Goal: Task Accomplishment & Management: Manage account settings

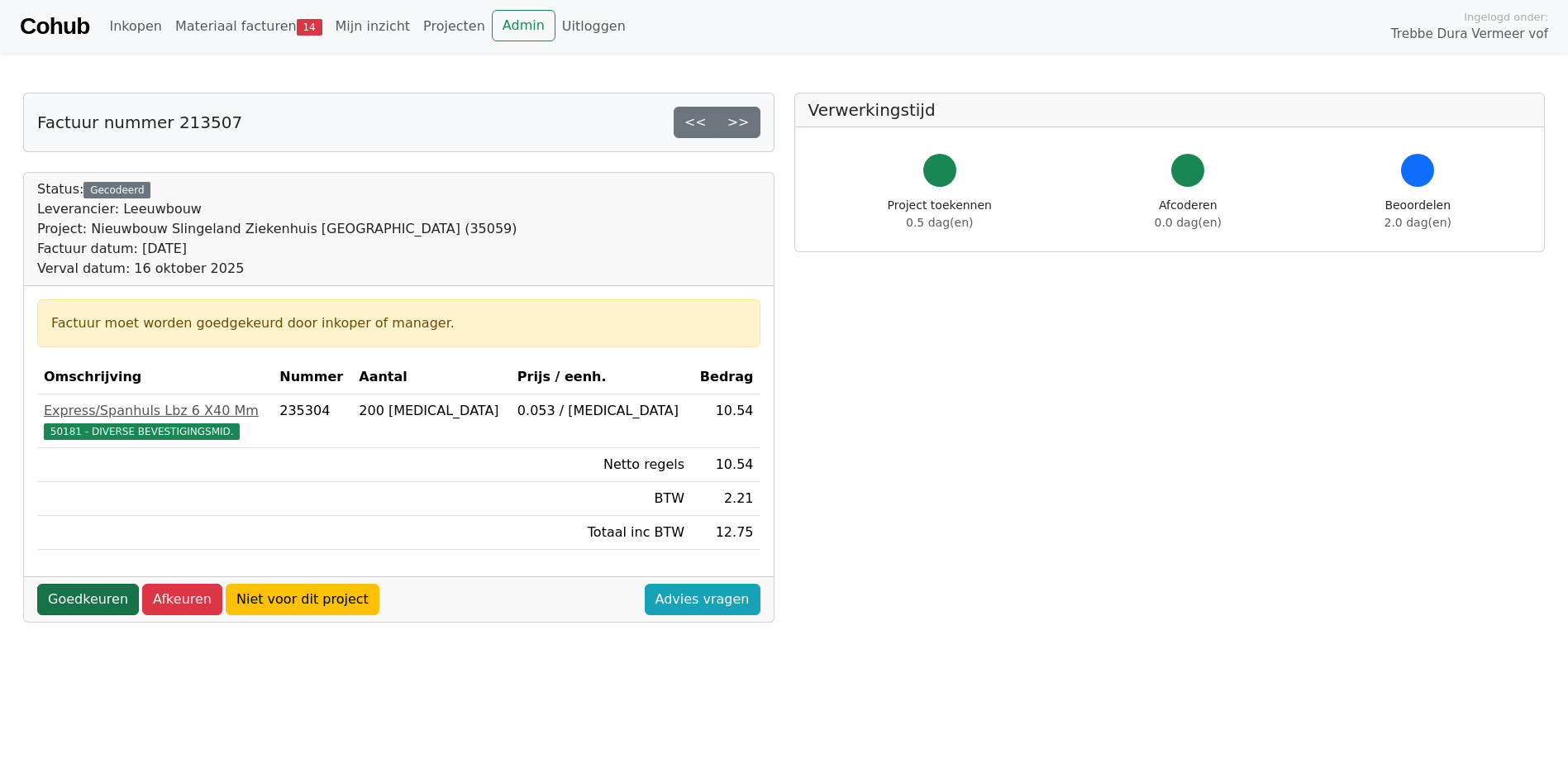
click at [86, 593] on link "Goedkeuren" at bounding box center [88, 599] width 102 height 32
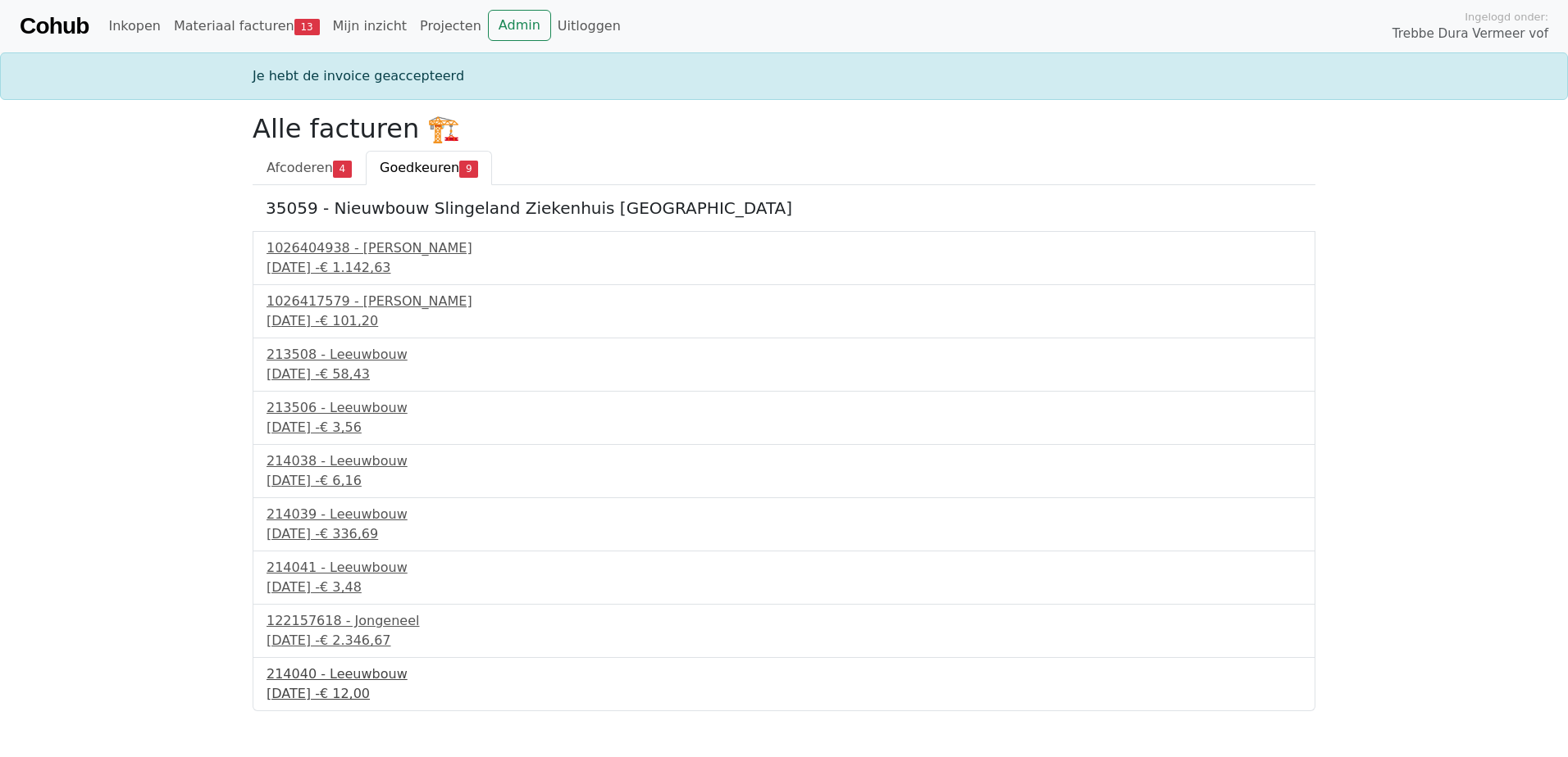
click at [309, 685] on div "17 september 2025 - € 12,00" at bounding box center [784, 695] width 1035 height 20
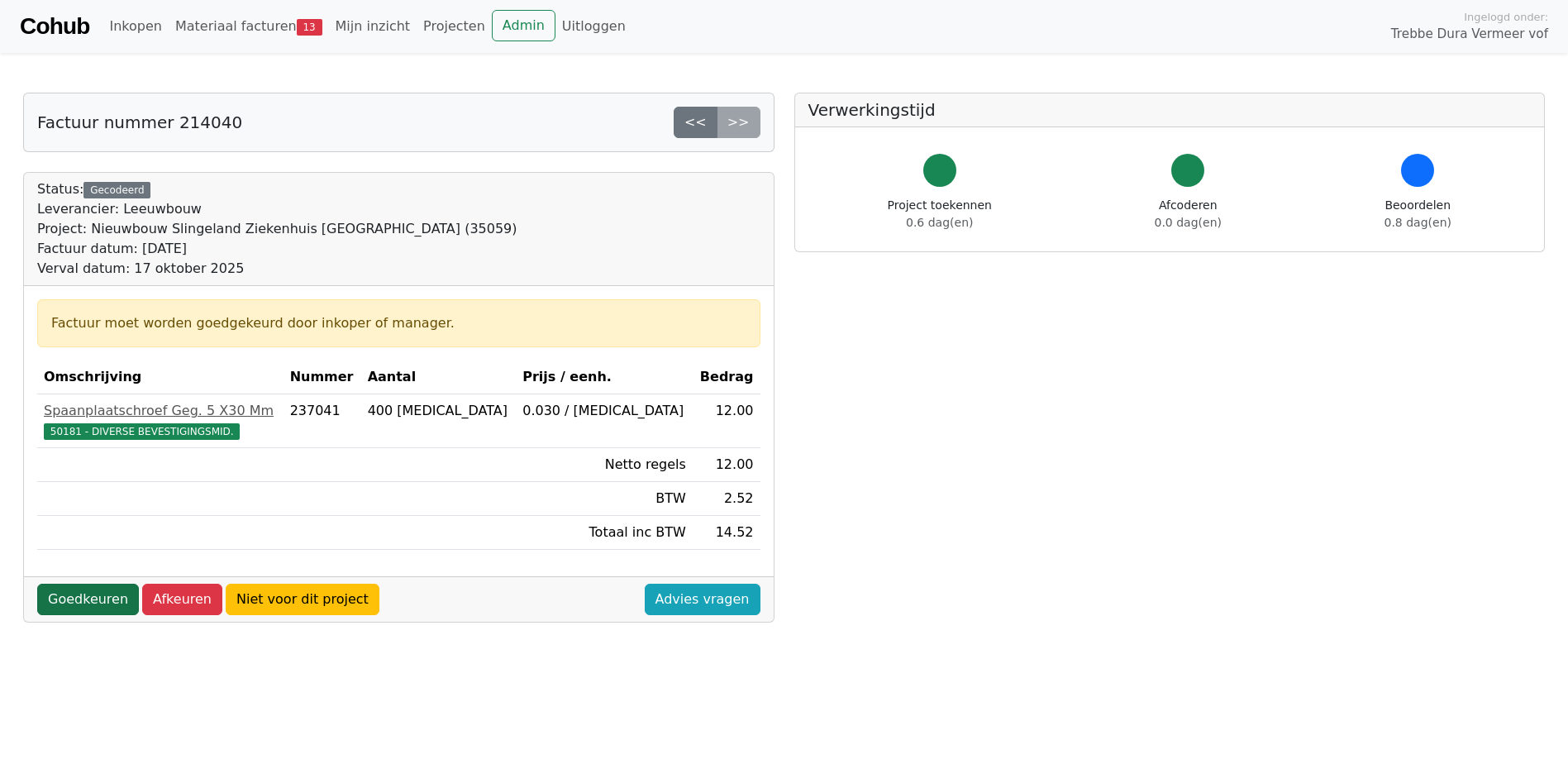
click at [97, 592] on link "Goedkeuren" at bounding box center [88, 599] width 102 height 32
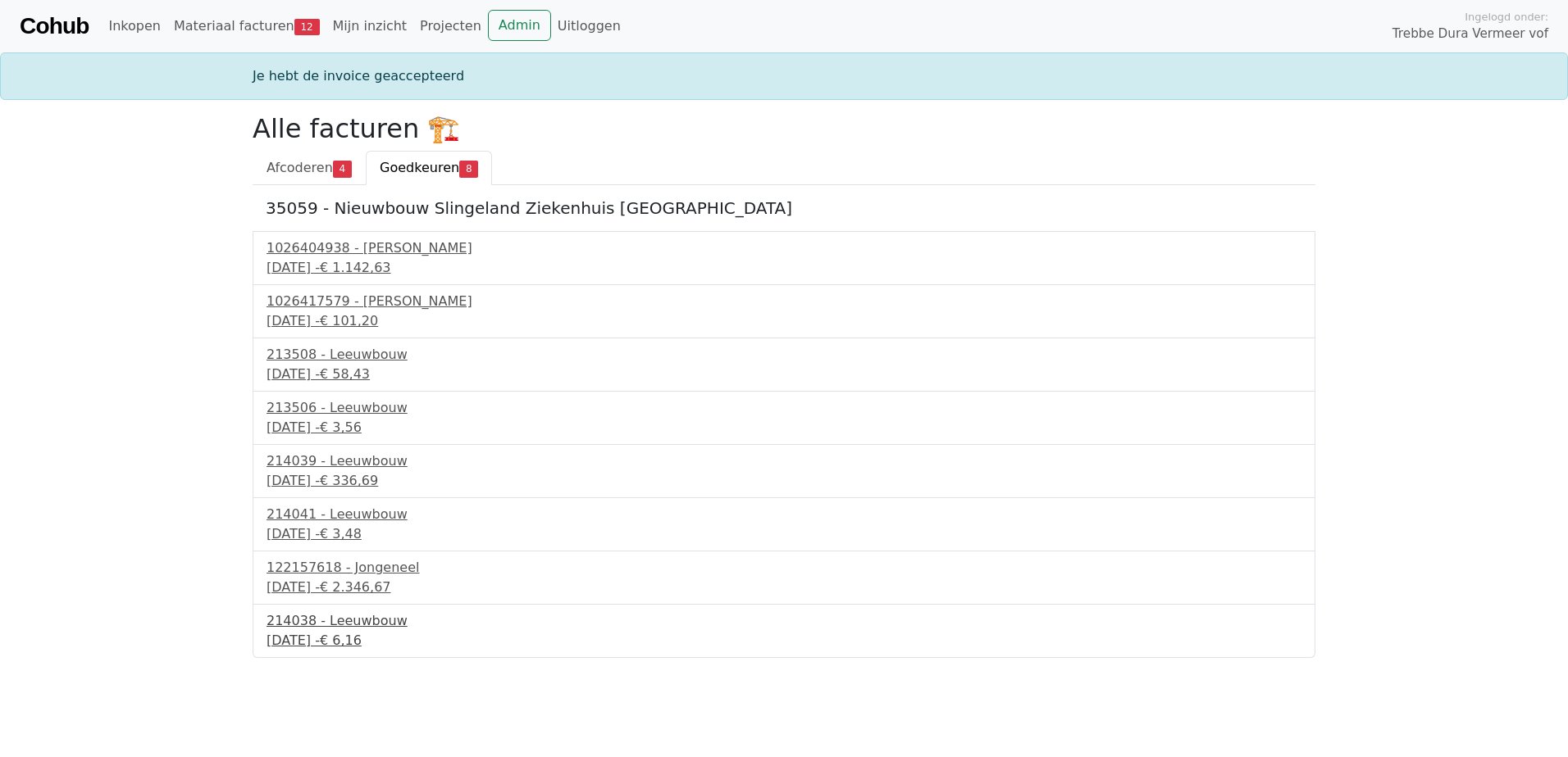
click at [345, 626] on div "214038 - Leeuwbouw" at bounding box center [784, 622] width 1035 height 20
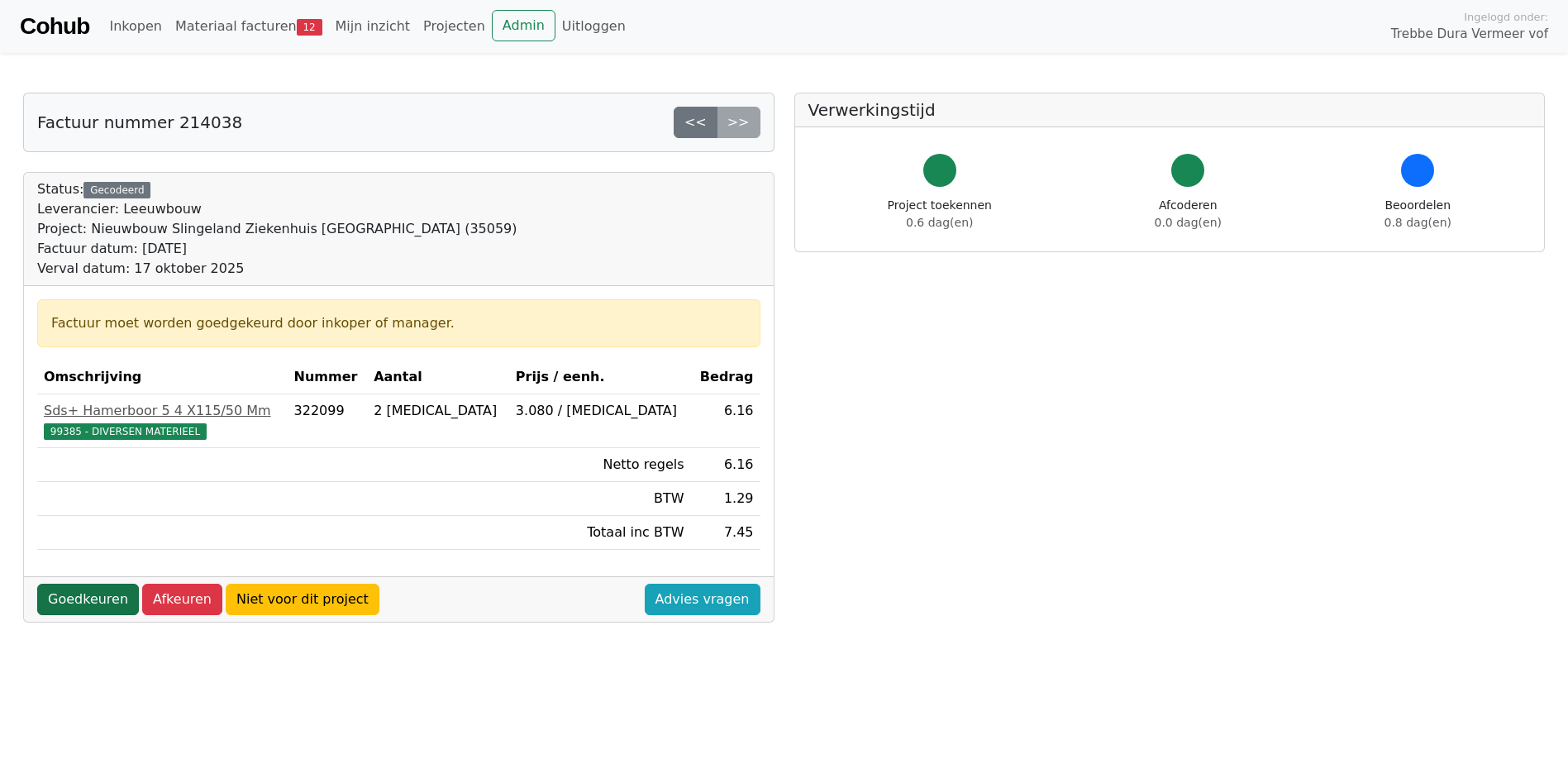
click at [108, 603] on link "Goedkeuren" at bounding box center [88, 599] width 102 height 32
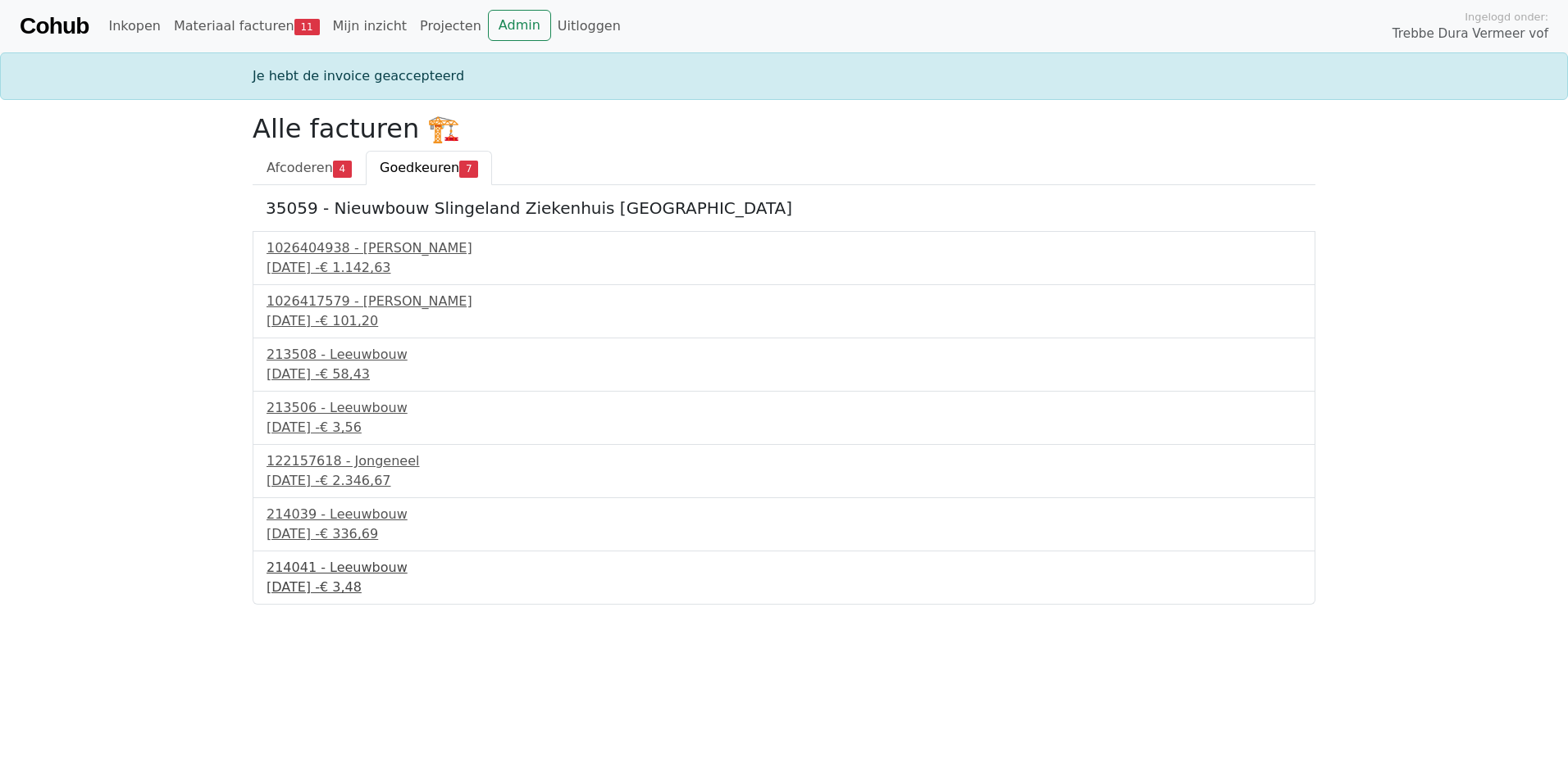
click at [334, 568] on div "214041 - Leeuwbouw" at bounding box center [784, 568] width 1035 height 20
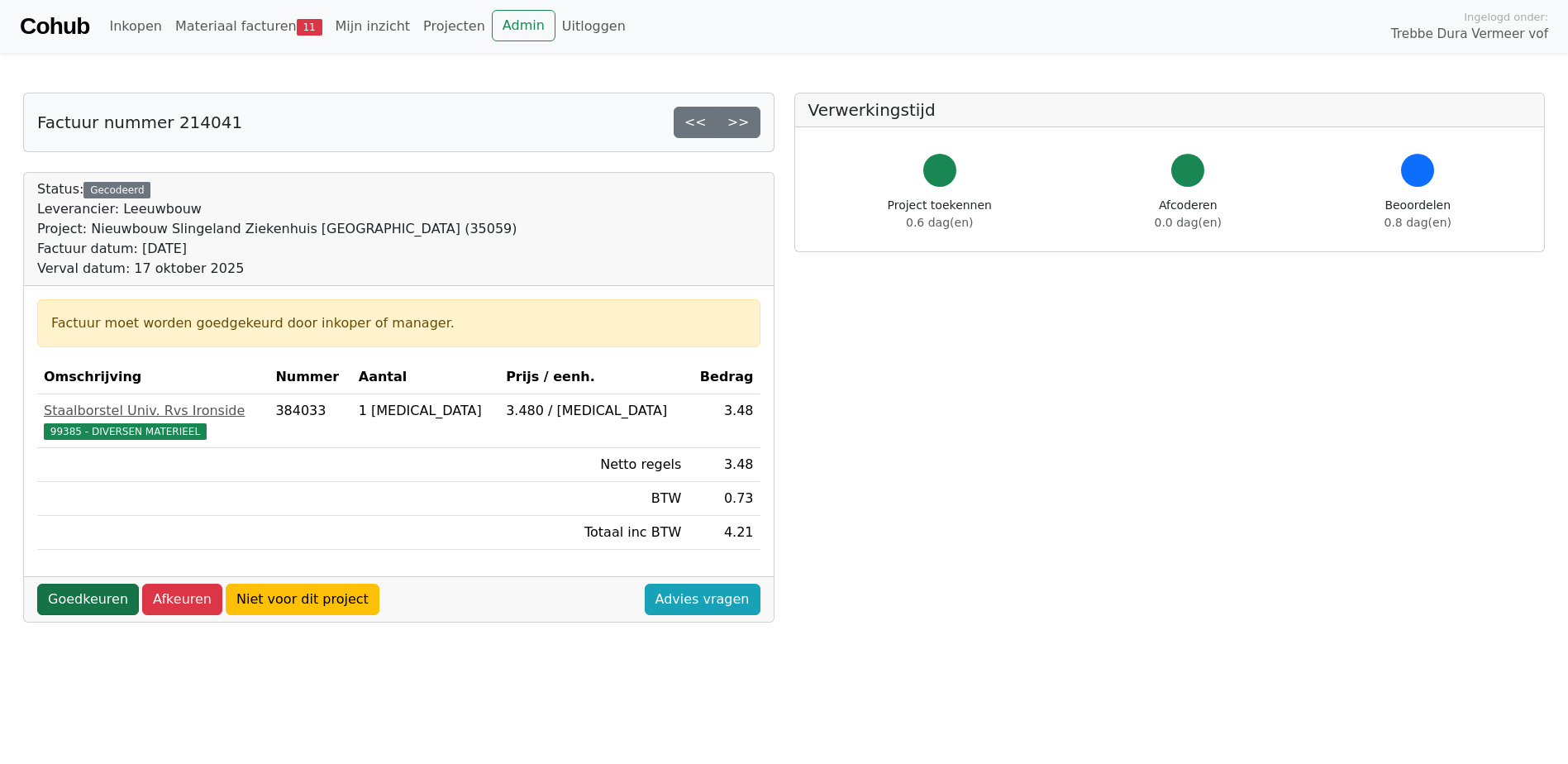
click at [112, 599] on link "Goedkeuren" at bounding box center [88, 599] width 102 height 32
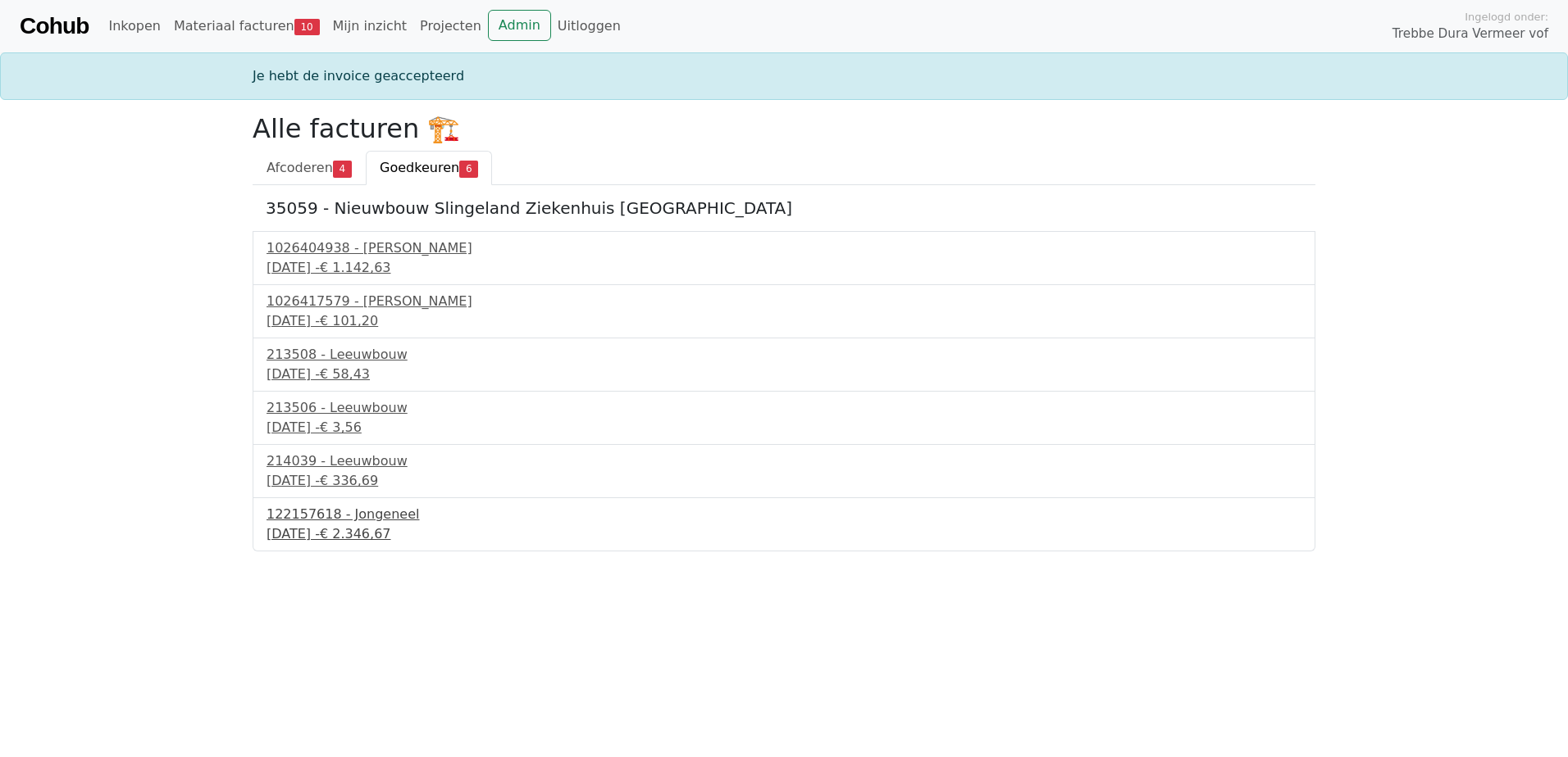
click at [341, 516] on div "122157618 - Jongeneel" at bounding box center [784, 515] width 1035 height 20
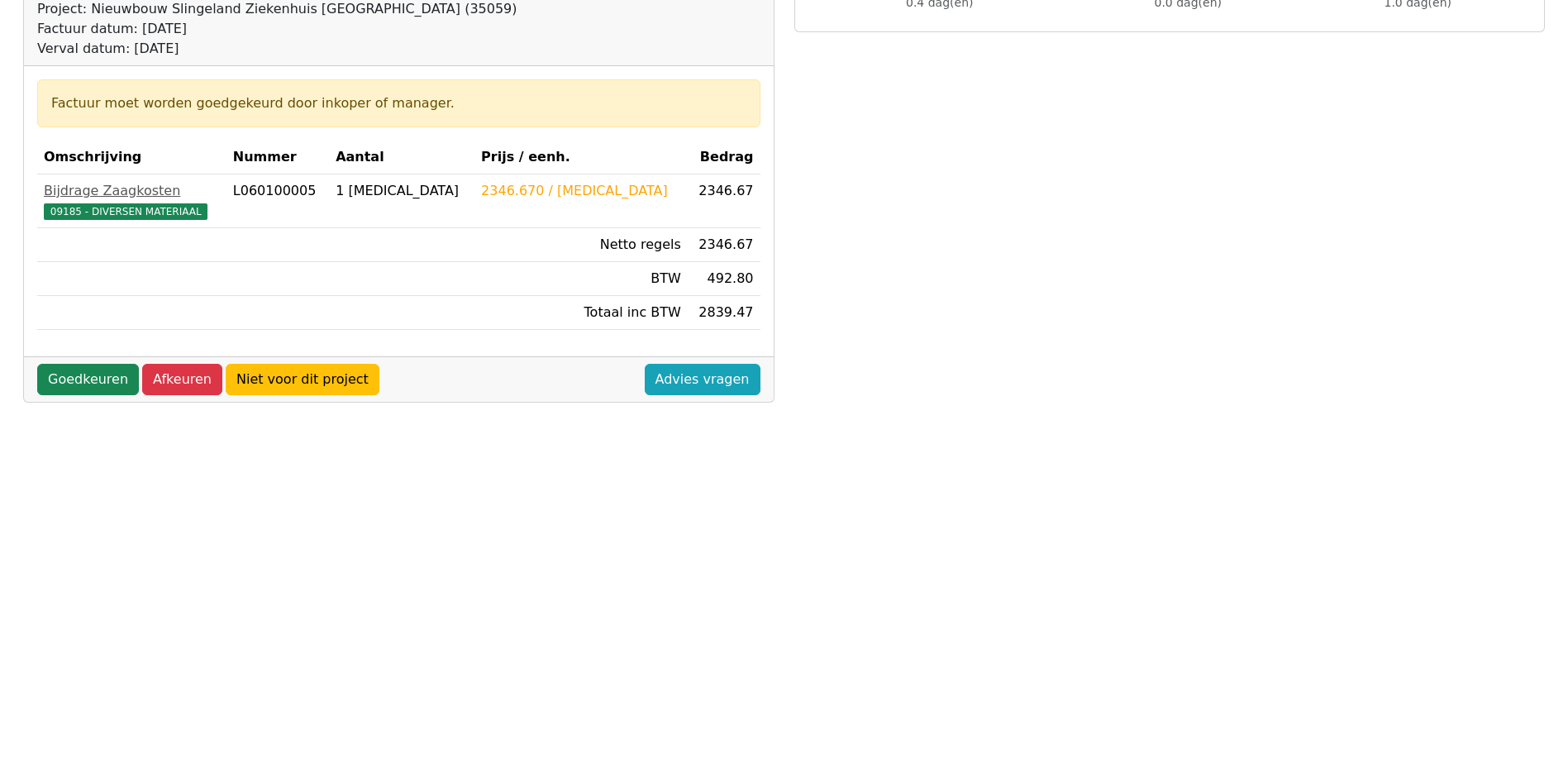
scroll to position [249, 0]
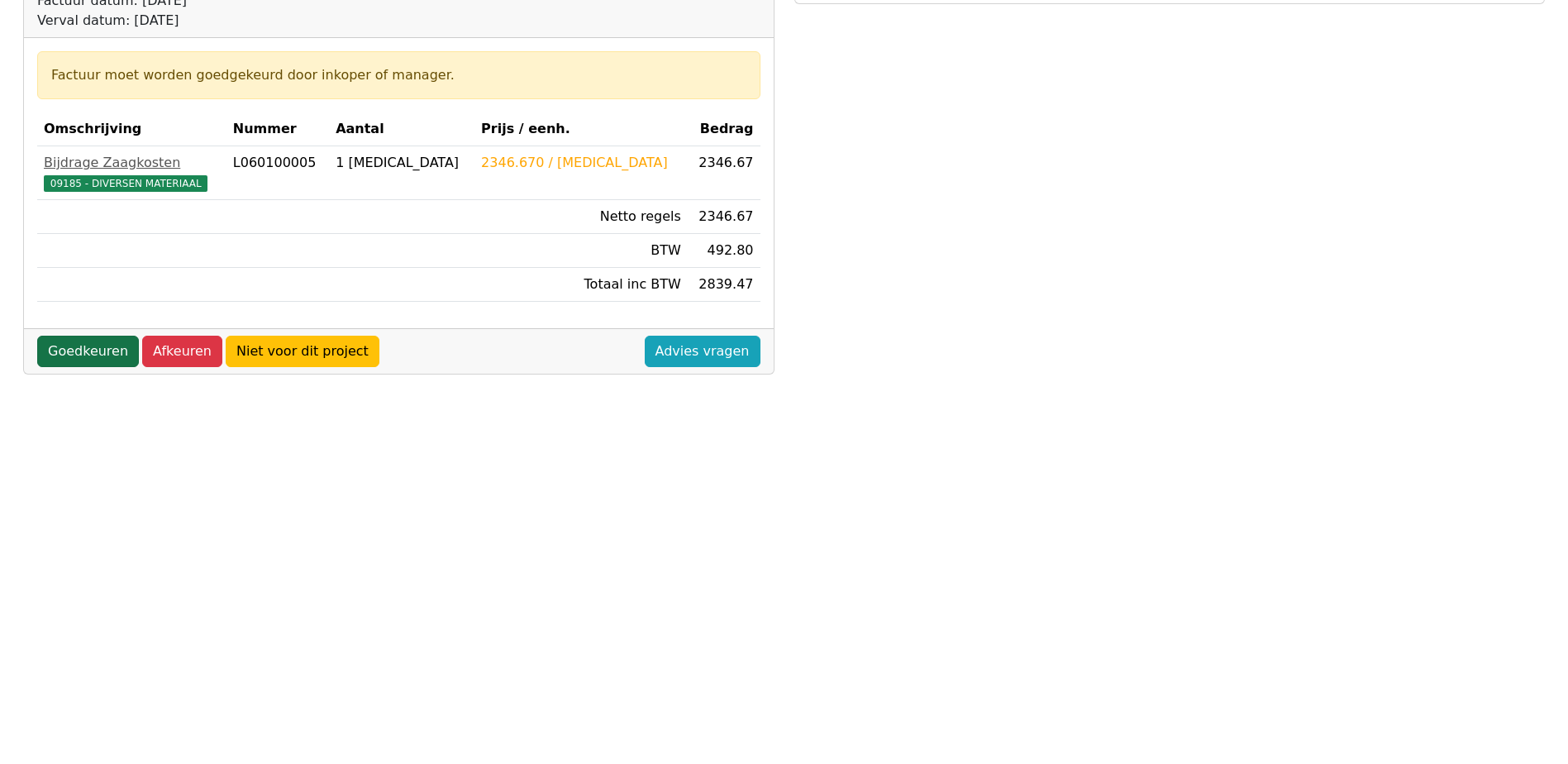
click at [94, 355] on link "Goedkeuren" at bounding box center [88, 351] width 102 height 32
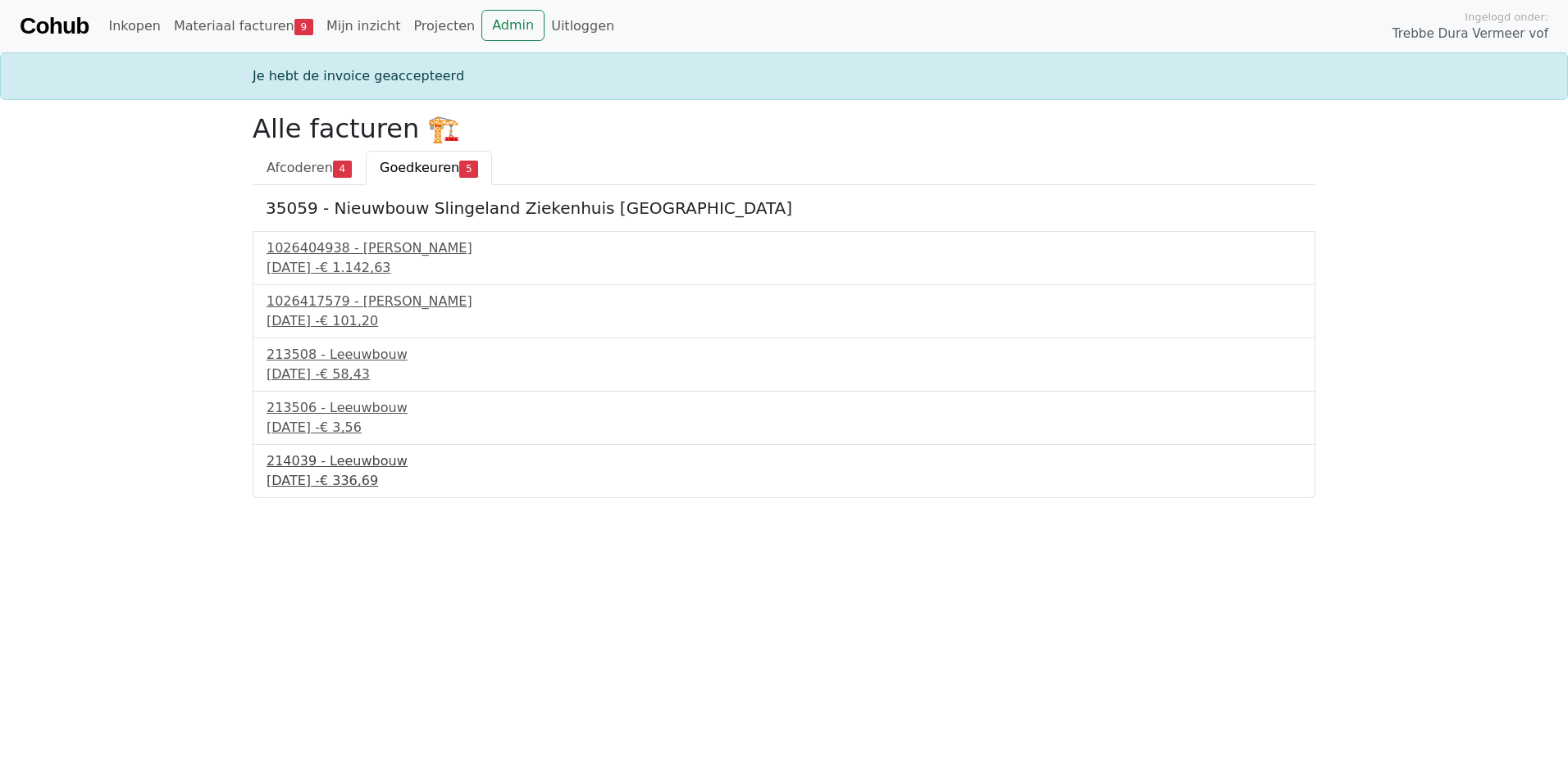
click at [366, 469] on div "214039 - Leeuwbouw" at bounding box center [784, 462] width 1035 height 20
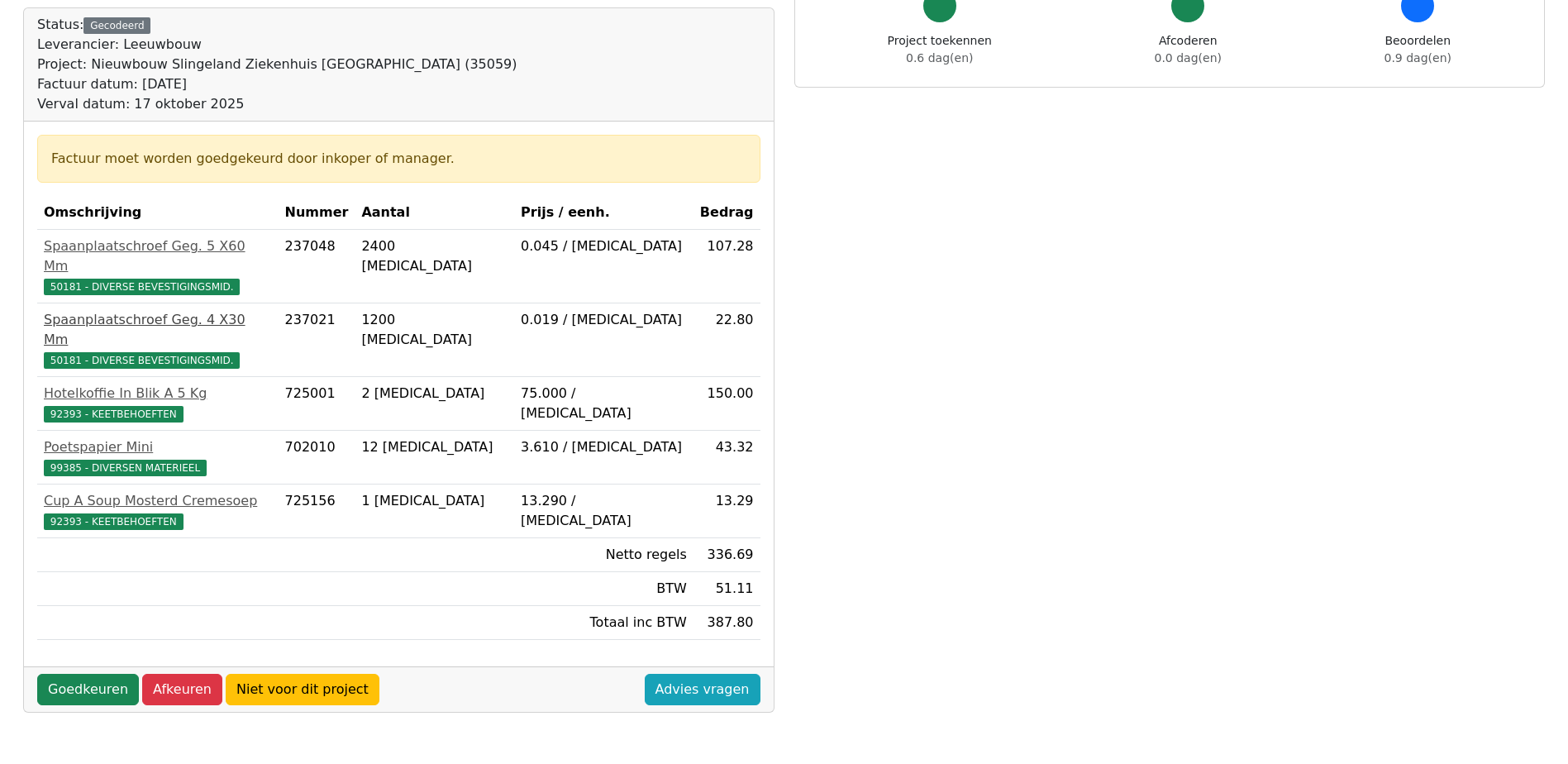
scroll to position [166, 0]
click at [104, 673] on link "Goedkeuren" at bounding box center [88, 688] width 102 height 32
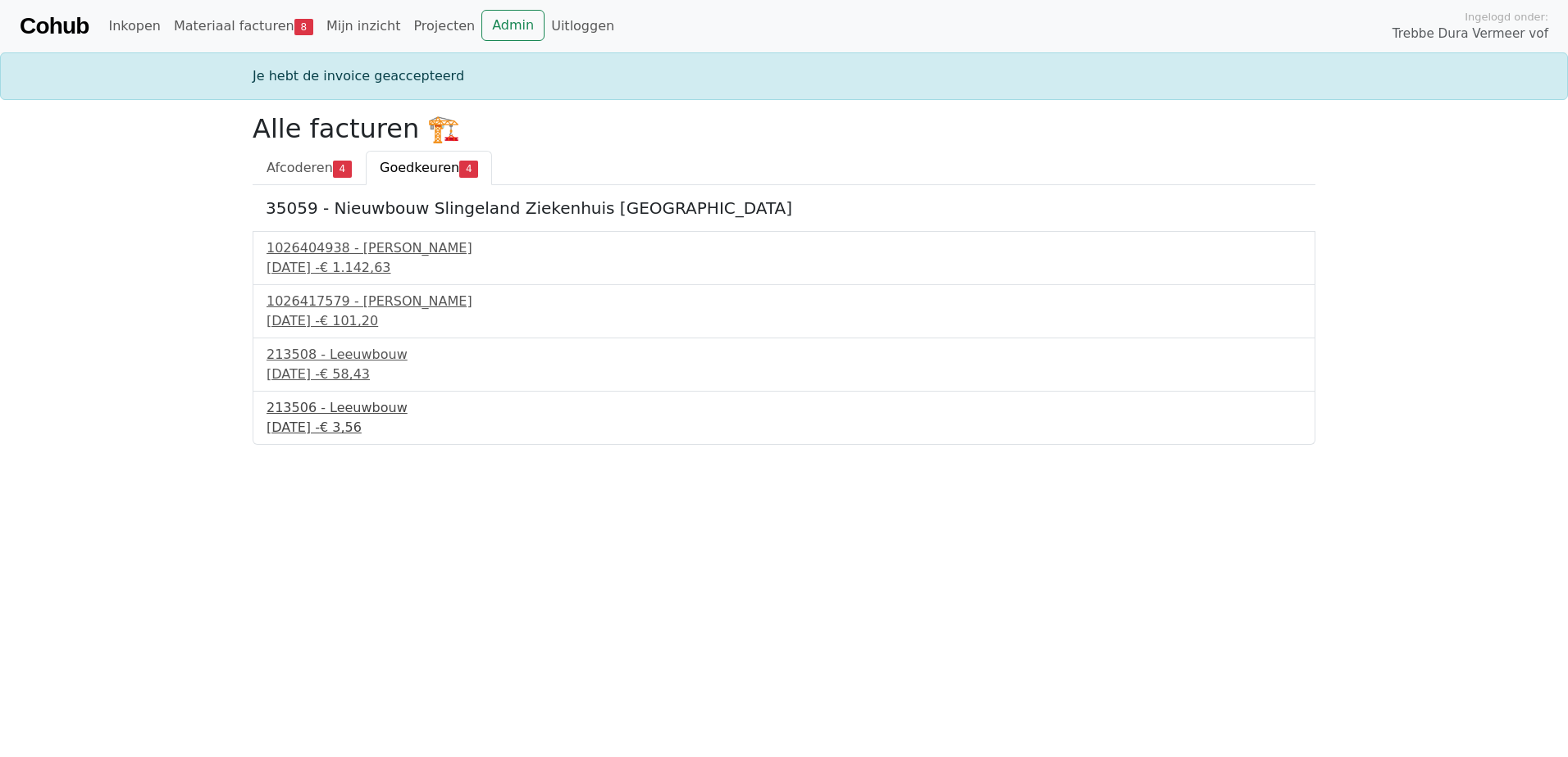
click at [337, 421] on div "16 september 2025 - € 3,56" at bounding box center [784, 428] width 1035 height 20
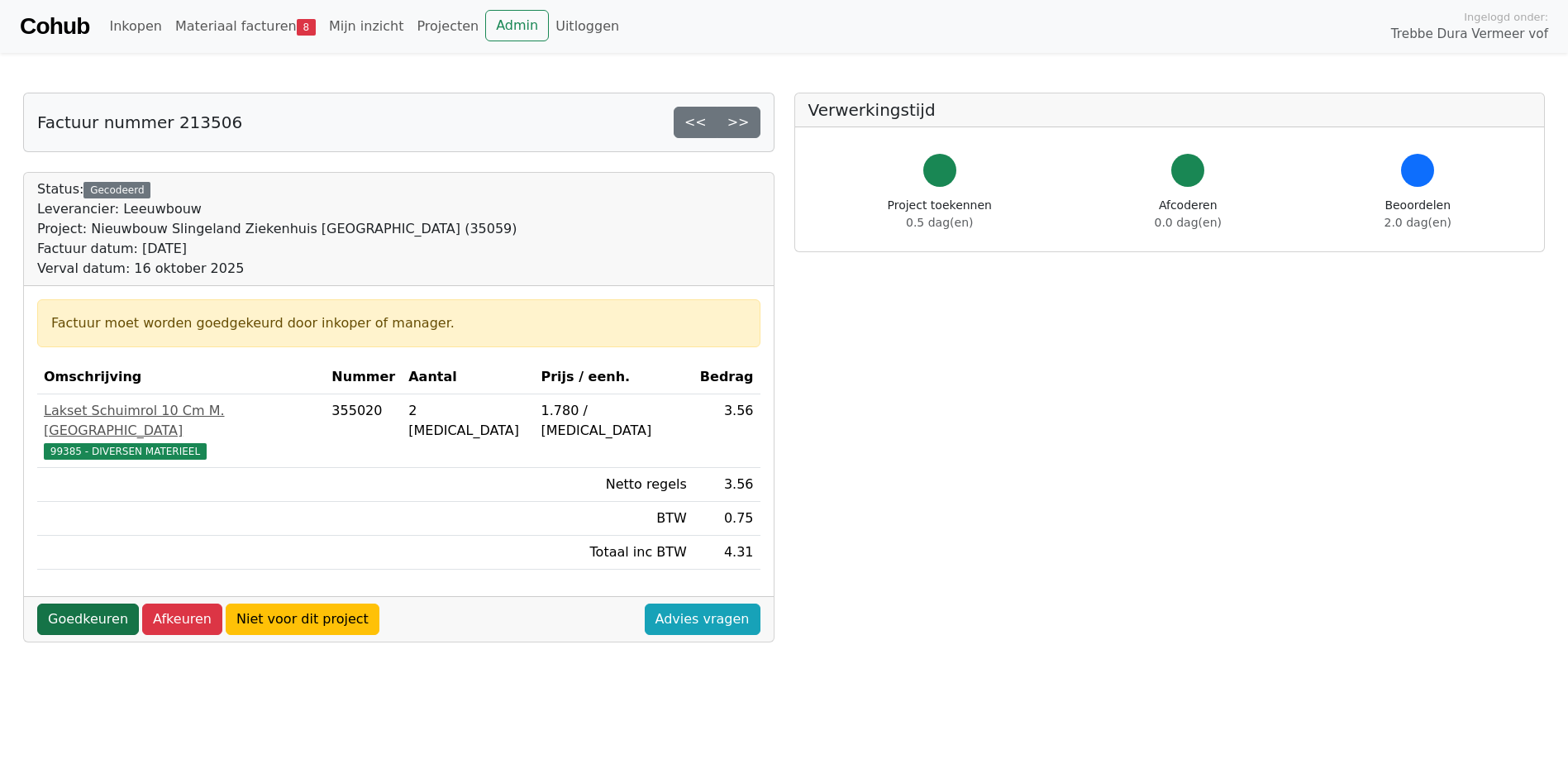
click at [98, 604] on link "Goedkeuren" at bounding box center [88, 619] width 102 height 32
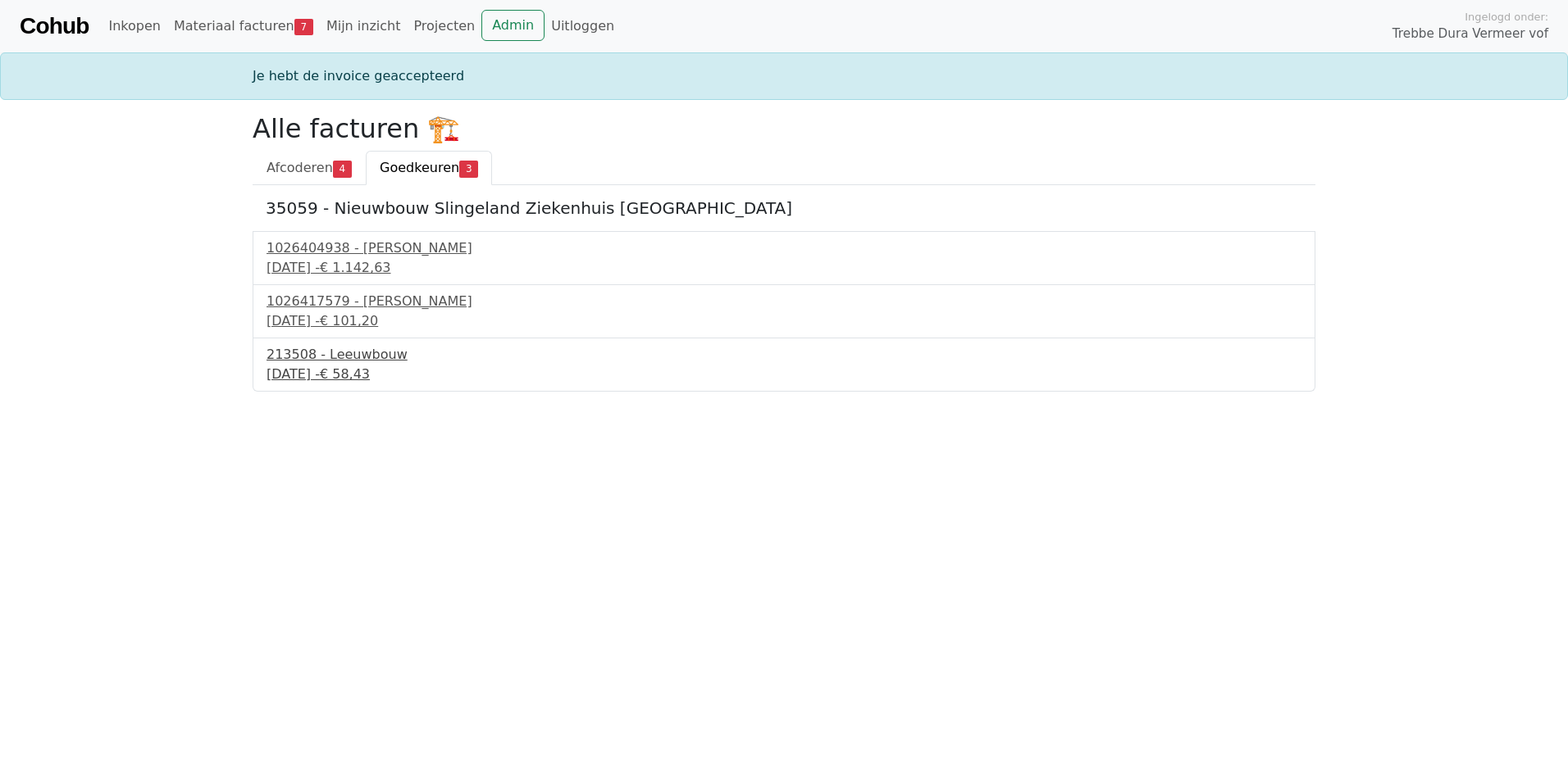
click at [339, 354] on div "213508 - Leeuwbouw" at bounding box center [784, 355] width 1035 height 20
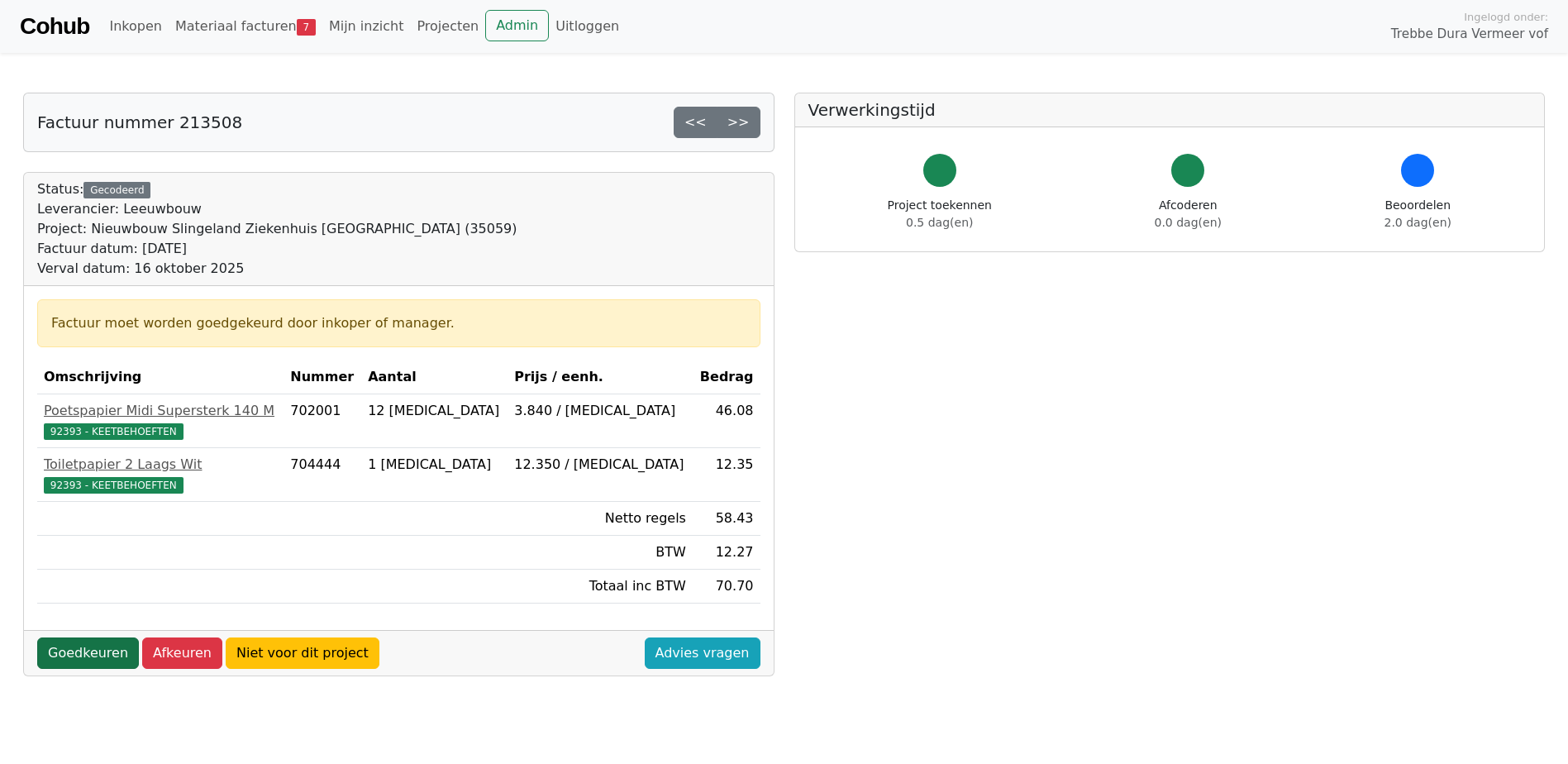
click at [76, 644] on link "Goedkeuren" at bounding box center [88, 653] width 102 height 32
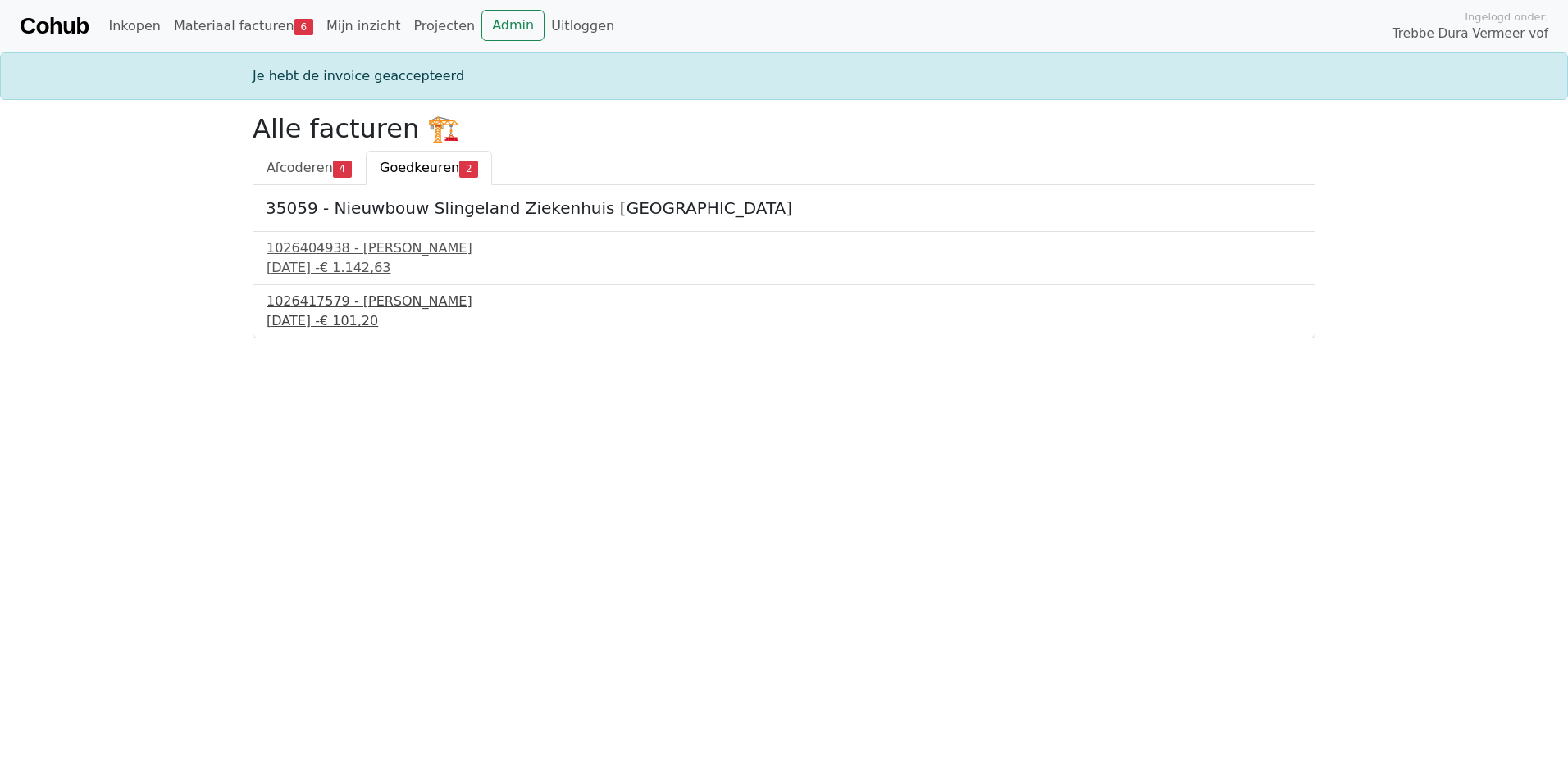
click at [378, 313] on span "€ 101,20" at bounding box center [348, 320] width 58 height 15
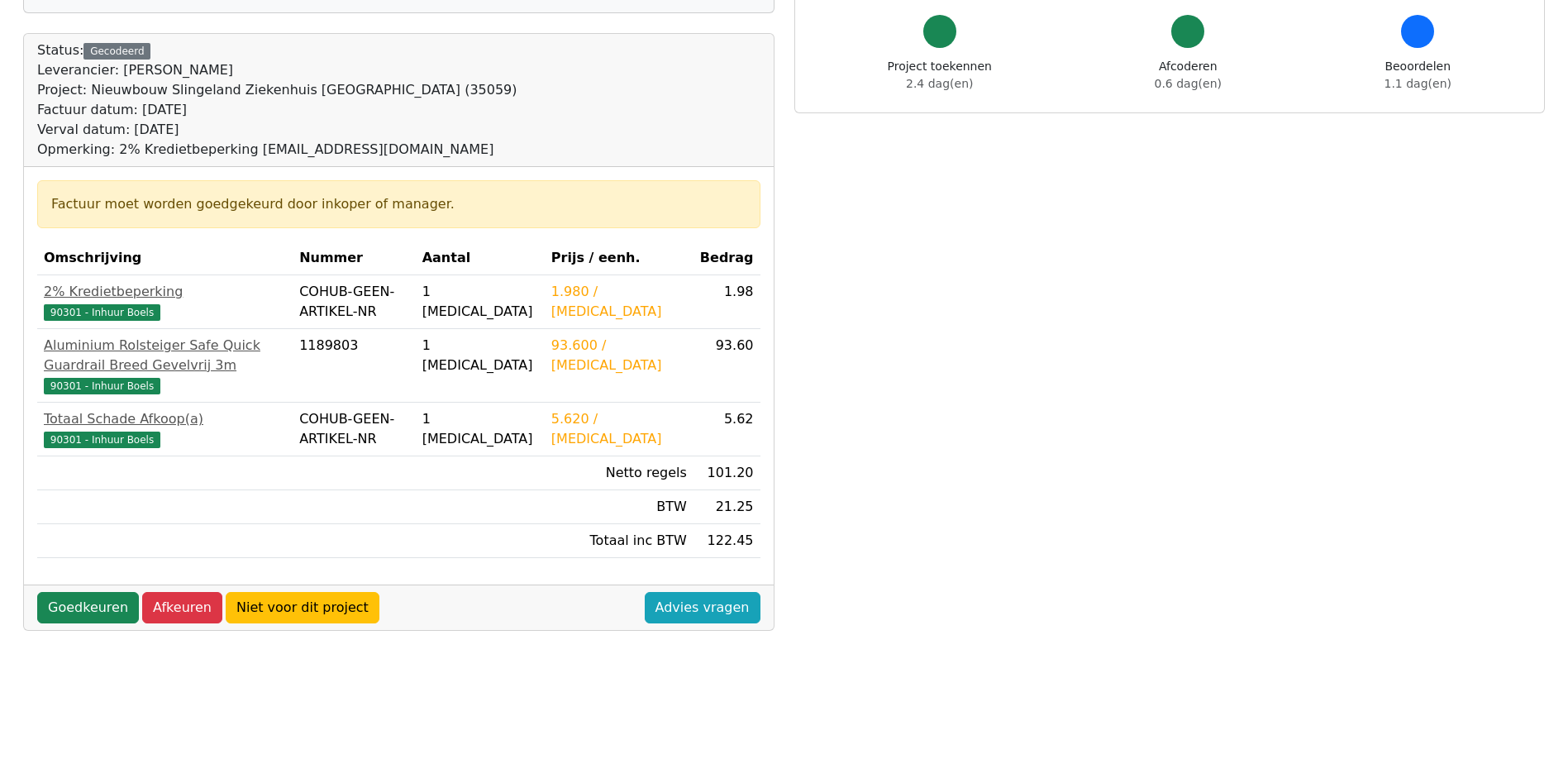
scroll to position [166, 0]
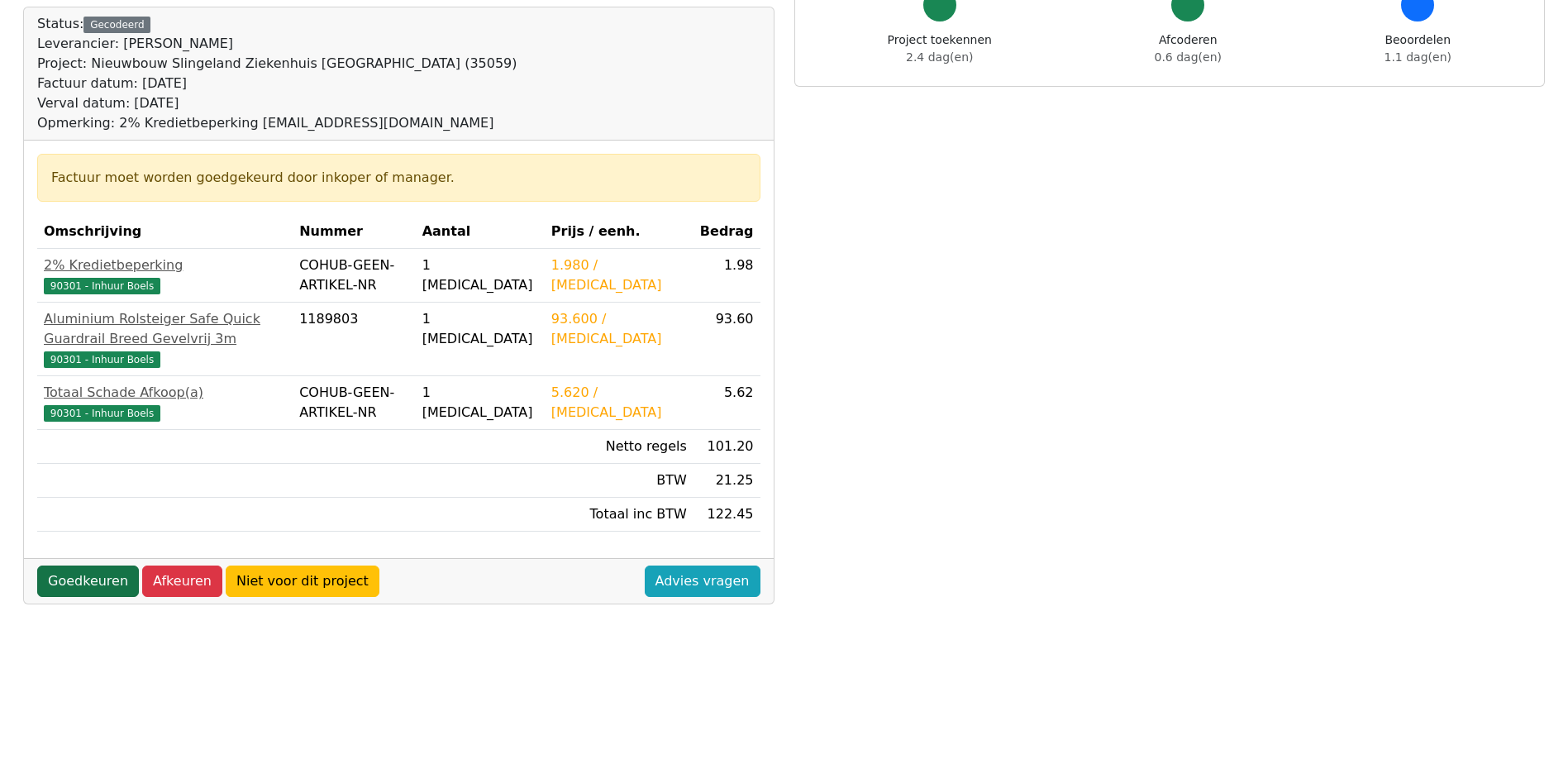
click at [93, 597] on link "Goedkeuren" at bounding box center [88, 581] width 102 height 32
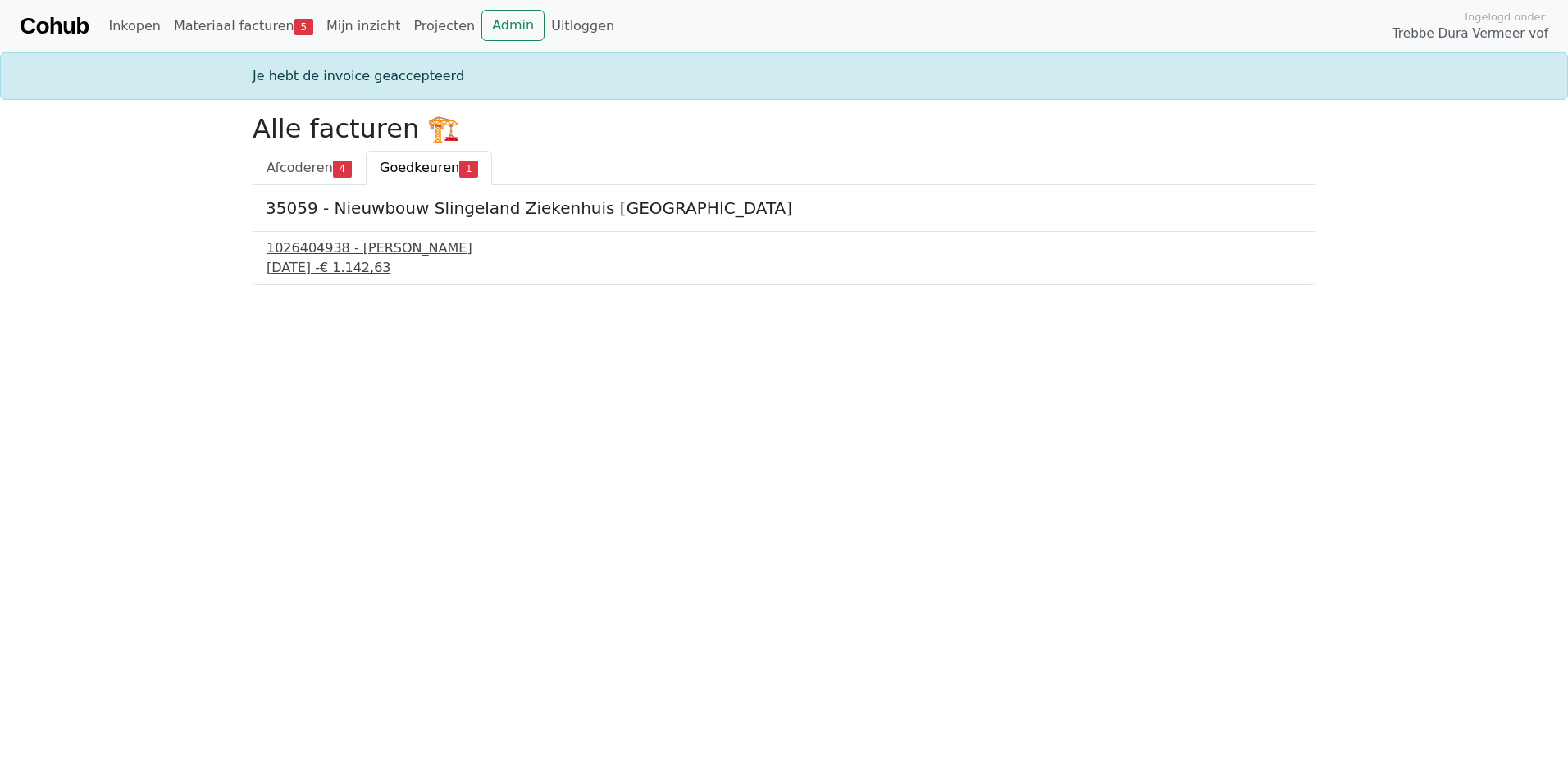
click at [393, 258] on div "10 september 2025 - € 1.142,63" at bounding box center [784, 268] width 1035 height 20
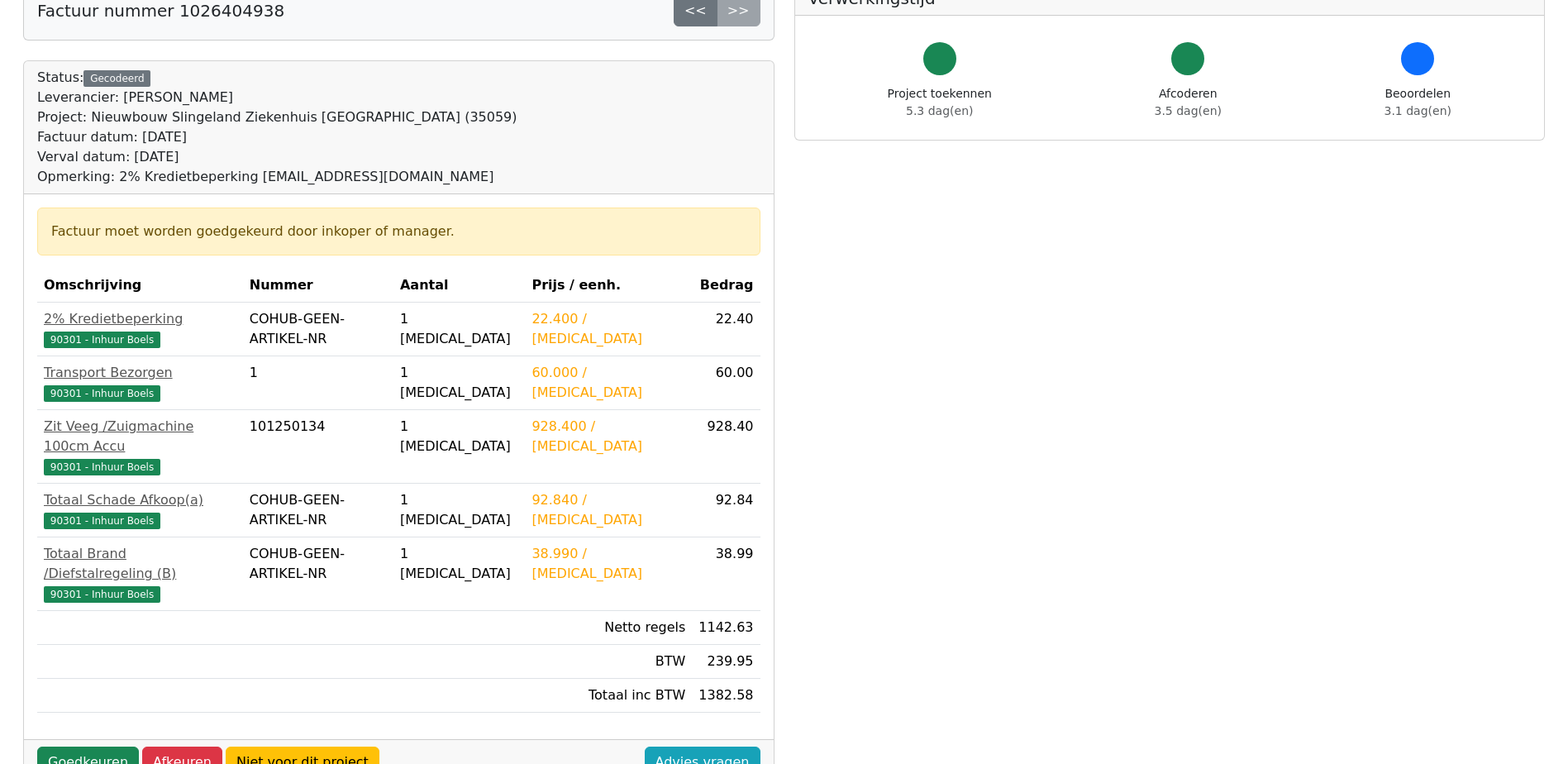
scroll to position [83, 0]
